Goal: Information Seeking & Learning: Learn about a topic

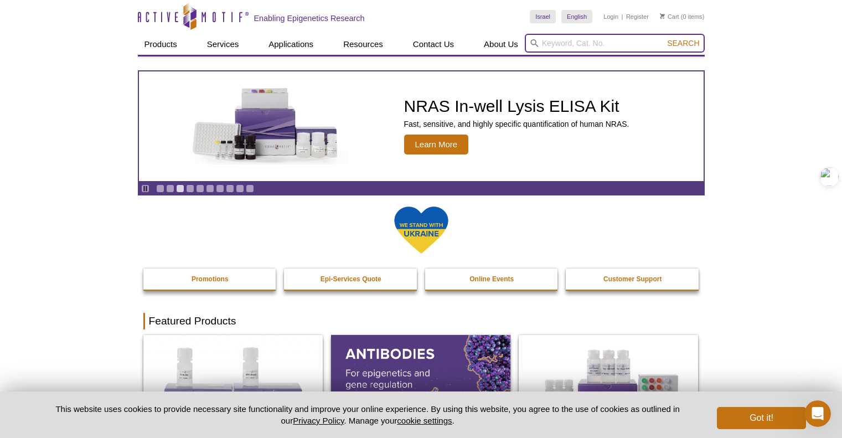
click at [553, 45] on input "search" at bounding box center [615, 43] width 180 height 19
type input "粗"
type input "cut run"
click at [664, 38] on button "Search" at bounding box center [683, 43] width 39 height 10
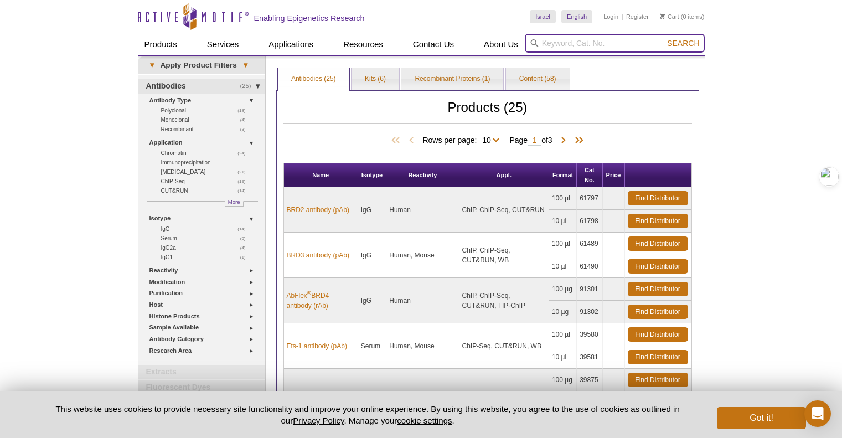
click at [590, 45] on input "search" at bounding box center [615, 43] width 180 height 19
type input "cut run"
click at [664, 38] on button "Search" at bounding box center [683, 43] width 39 height 10
click at [681, 50] on input "cut run" at bounding box center [615, 43] width 180 height 19
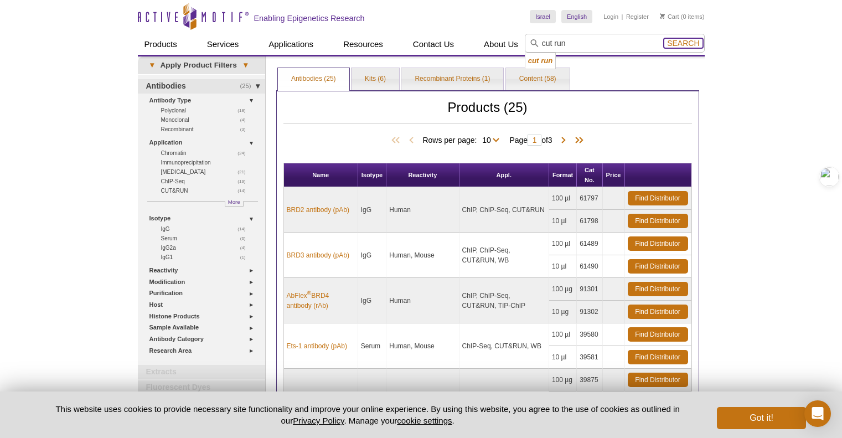
click at [682, 45] on span "Search" at bounding box center [683, 43] width 32 height 9
